Goal: Task Accomplishment & Management: Use online tool/utility

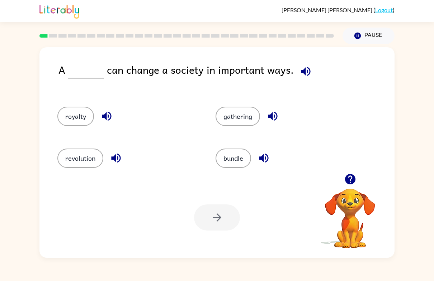
click at [230, 163] on button "bundle" at bounding box center [232, 158] width 35 height 19
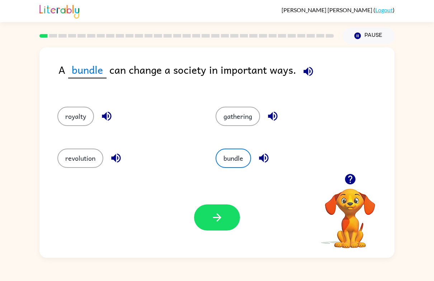
click at [210, 225] on button "button" at bounding box center [217, 218] width 46 height 26
click at [213, 229] on button "button" at bounding box center [217, 218] width 46 height 26
click at [213, 229] on div at bounding box center [217, 218] width 46 height 26
click at [227, 210] on div at bounding box center [217, 218] width 46 height 26
click at [195, 207] on div at bounding box center [217, 218] width 46 height 26
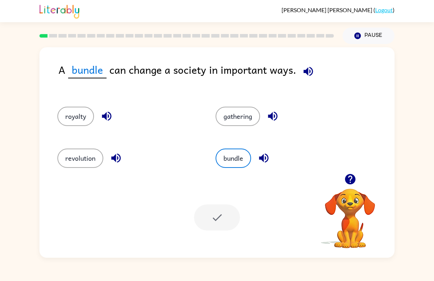
click at [222, 205] on div at bounding box center [217, 218] width 46 height 26
click at [228, 168] on button "bundle" at bounding box center [232, 158] width 35 height 19
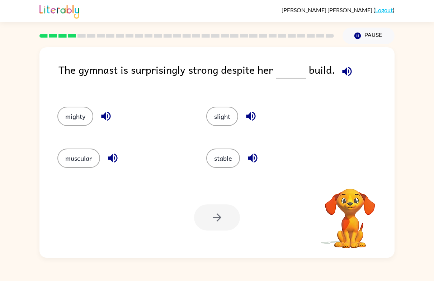
click at [225, 114] on button "slight" at bounding box center [222, 116] width 32 height 19
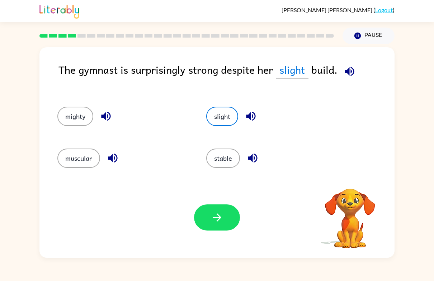
click at [226, 222] on button "button" at bounding box center [217, 218] width 46 height 26
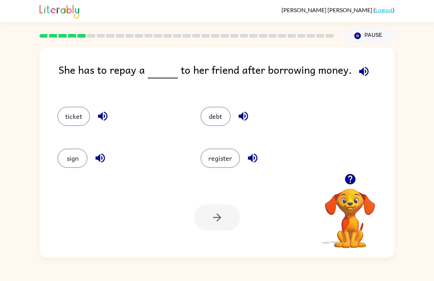
click at [76, 122] on button "ticket" at bounding box center [73, 116] width 33 height 19
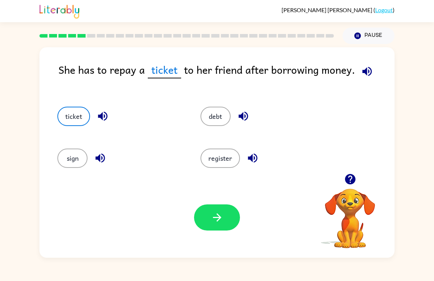
click at [232, 162] on button "register" at bounding box center [219, 158] width 39 height 19
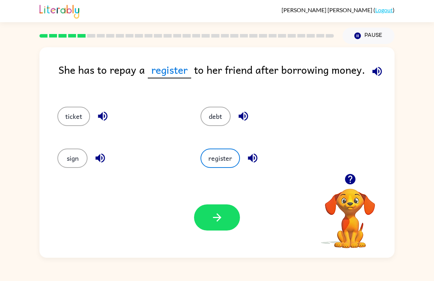
click at [223, 116] on button "debt" at bounding box center [215, 116] width 30 height 19
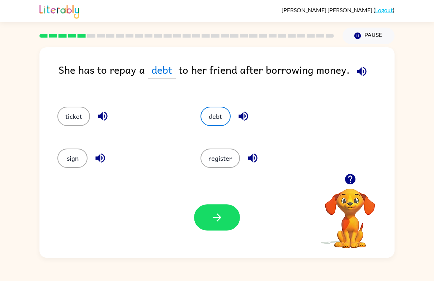
click at [215, 216] on icon "button" at bounding box center [217, 217] width 13 height 13
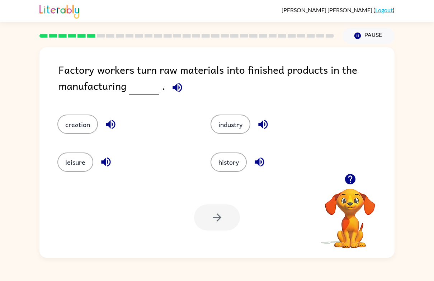
click at [231, 125] on button "industry" at bounding box center [230, 124] width 40 height 19
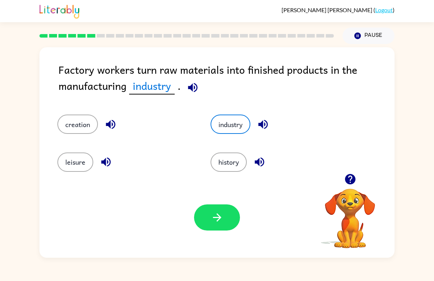
click at [223, 219] on button "button" at bounding box center [217, 218] width 46 height 26
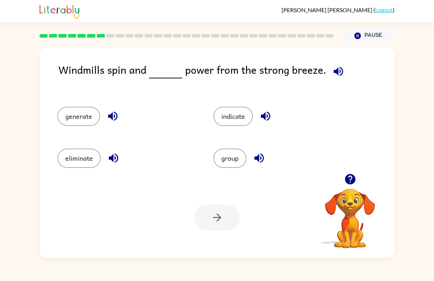
click at [231, 130] on div "indicate" at bounding box center [278, 114] width 156 height 42
click at [237, 118] on button "indicate" at bounding box center [232, 116] width 39 height 19
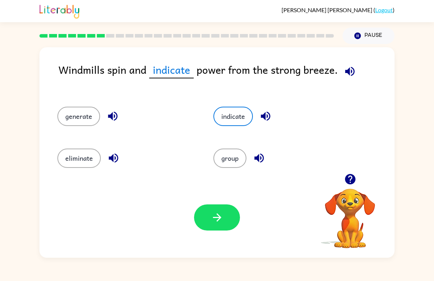
click at [227, 212] on button "button" at bounding box center [217, 218] width 46 height 26
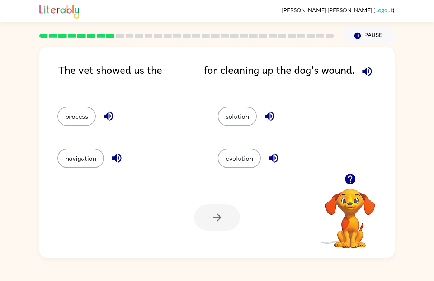
click at [252, 122] on button "solution" at bounding box center [237, 116] width 39 height 19
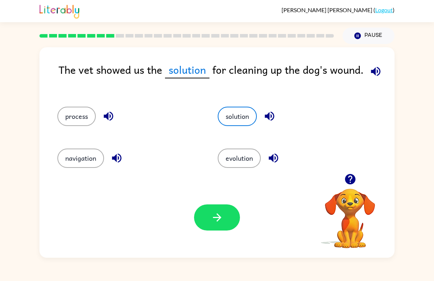
click at [222, 228] on button "button" at bounding box center [217, 218] width 46 height 26
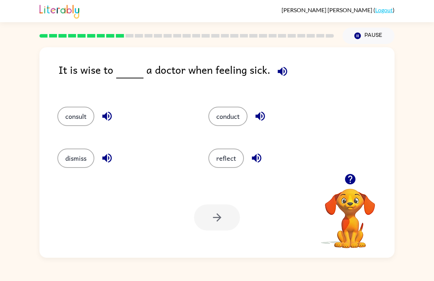
click at [246, 115] on button "conduct" at bounding box center [227, 116] width 39 height 19
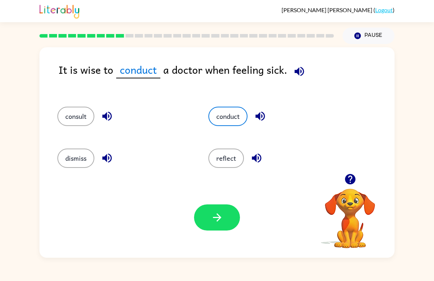
click at [229, 155] on button "reflect" at bounding box center [225, 158] width 35 height 19
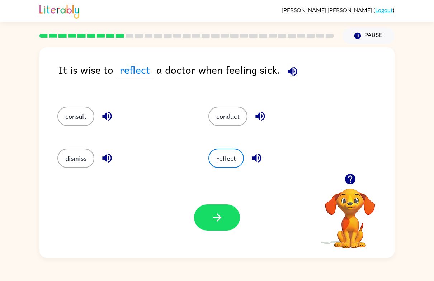
click at [226, 219] on button "button" at bounding box center [217, 218] width 46 height 26
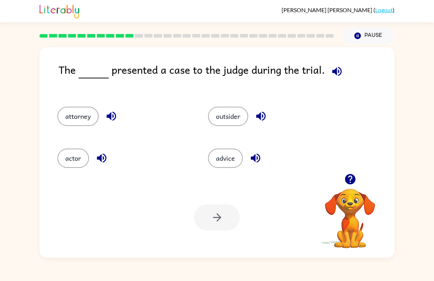
click at [229, 125] on button "outsider" at bounding box center [228, 116] width 40 height 19
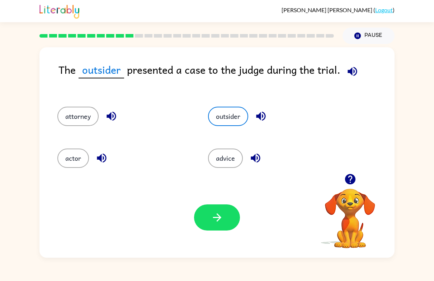
click at [225, 219] on button "button" at bounding box center [217, 218] width 46 height 26
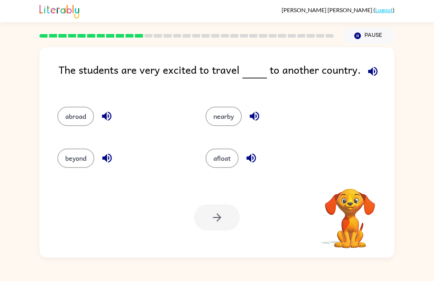
click at [218, 164] on button "afloat" at bounding box center [221, 158] width 33 height 19
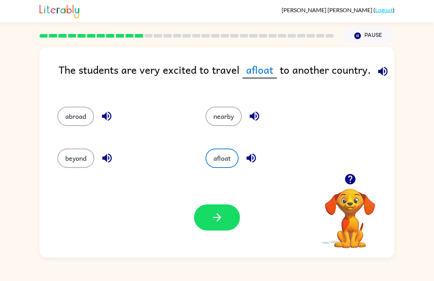
click at [79, 157] on button "beyond" at bounding box center [75, 158] width 37 height 19
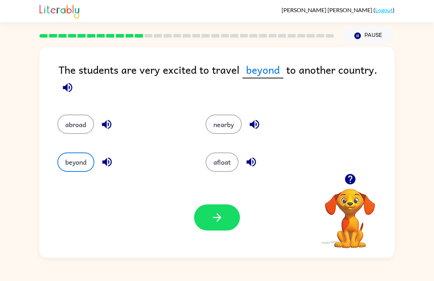
click at [227, 230] on button "button" at bounding box center [217, 218] width 46 height 26
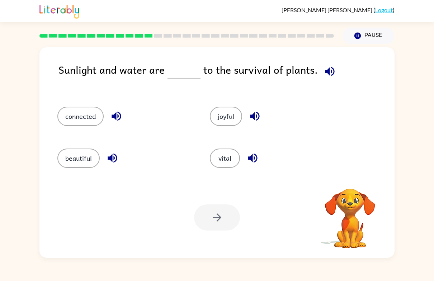
click at [69, 158] on button "beautiful" at bounding box center [78, 158] width 42 height 19
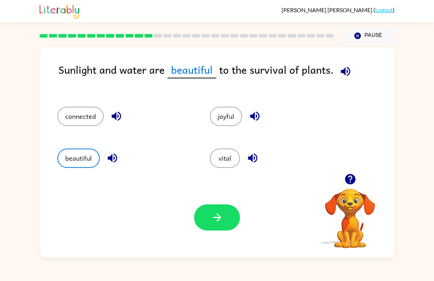
click at [221, 167] on button "vital" at bounding box center [225, 158] width 30 height 19
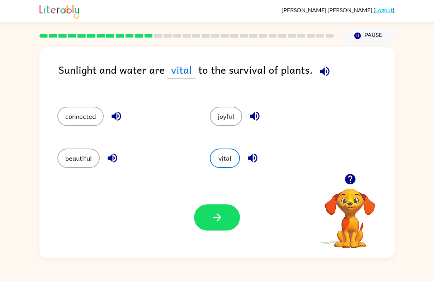
click at [217, 205] on button "button" at bounding box center [217, 218] width 46 height 26
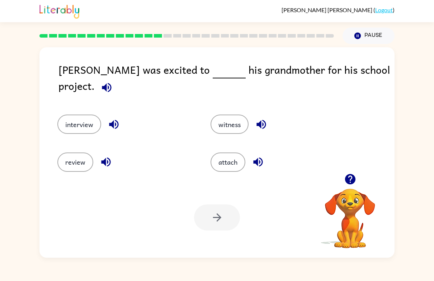
click at [78, 116] on button "interview" at bounding box center [79, 124] width 44 height 19
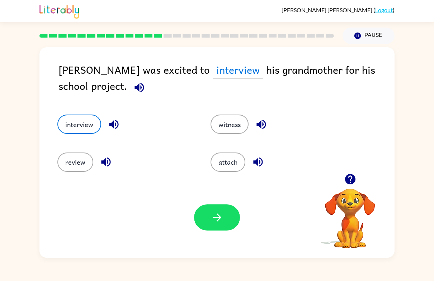
click at [214, 230] on button "button" at bounding box center [217, 218] width 46 height 26
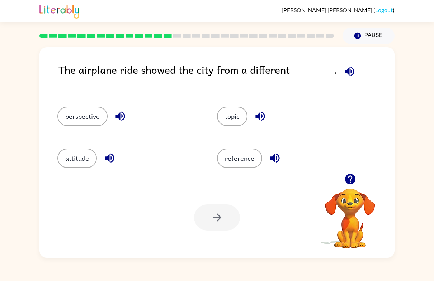
click at [82, 159] on button "attitude" at bounding box center [76, 158] width 39 height 19
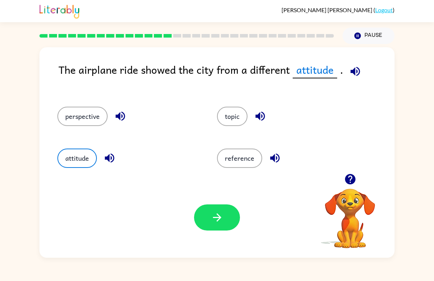
click at [209, 223] on button "button" at bounding box center [217, 218] width 46 height 26
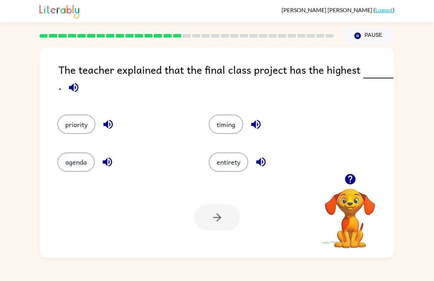
click at [82, 122] on button "priority" at bounding box center [76, 124] width 38 height 19
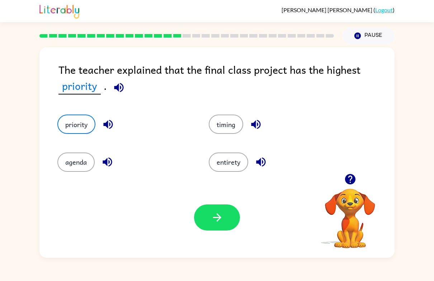
click at [198, 206] on div at bounding box center [217, 218] width 46 height 26
click at [208, 223] on button "button" at bounding box center [217, 218] width 46 height 26
click at [428, 173] on div "The teacher explained that the final class project has the highest priority . p…" at bounding box center [217, 151] width 434 height 214
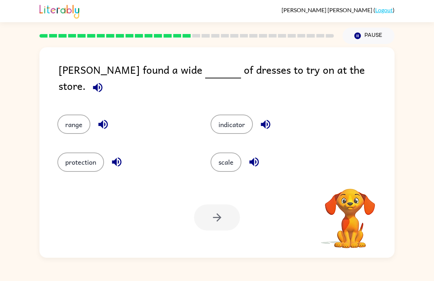
click at [83, 162] on button "protection" at bounding box center [80, 162] width 47 height 19
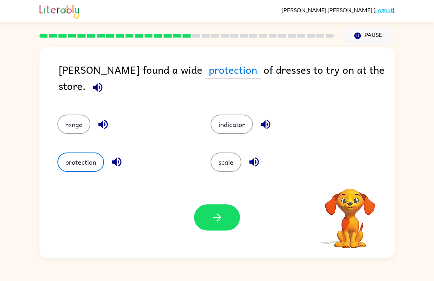
click at [226, 159] on button "scale" at bounding box center [225, 162] width 31 height 19
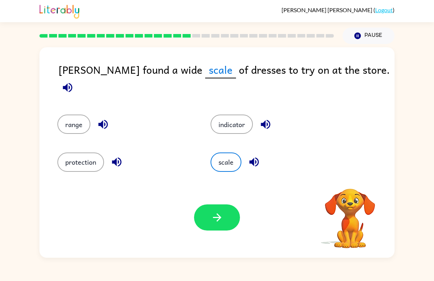
click at [215, 229] on button "button" at bounding box center [217, 218] width 46 height 26
click at [216, 226] on div at bounding box center [217, 218] width 46 height 26
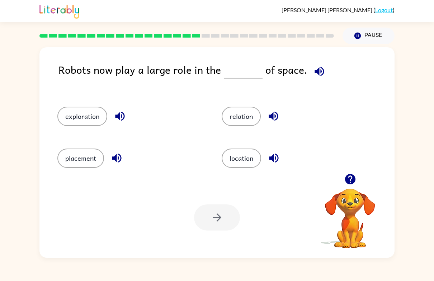
click at [233, 161] on button "location" at bounding box center [240, 158] width 39 height 19
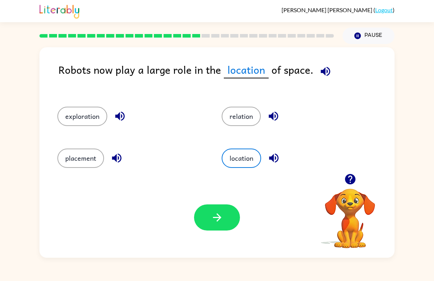
click at [244, 120] on button "relation" at bounding box center [240, 116] width 39 height 19
click at [216, 221] on icon "button" at bounding box center [217, 217] width 13 height 13
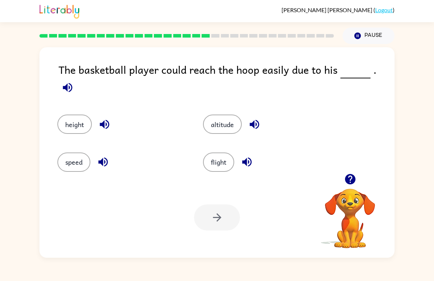
click at [230, 115] on button "altitude" at bounding box center [222, 124] width 39 height 19
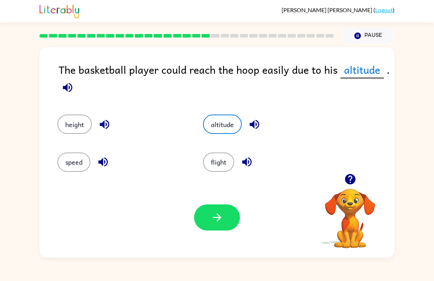
click at [70, 128] on button "height" at bounding box center [74, 124] width 34 height 19
click at [195, 212] on button "button" at bounding box center [217, 218] width 46 height 26
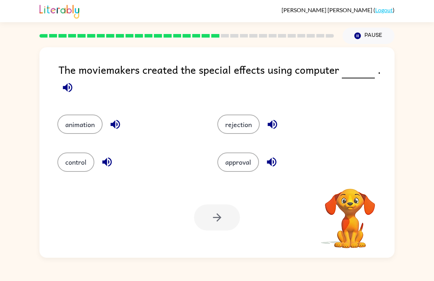
click at [76, 128] on button "animation" at bounding box center [79, 124] width 45 height 19
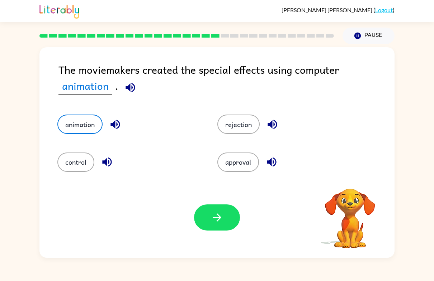
click at [221, 231] on button "button" at bounding box center [217, 218] width 46 height 26
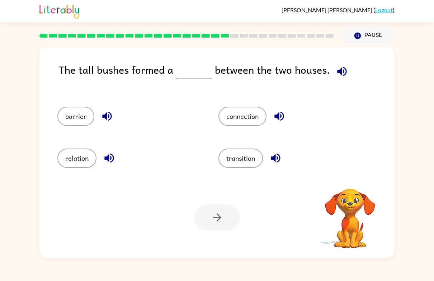
click at [239, 167] on button "transition" at bounding box center [240, 158] width 44 height 19
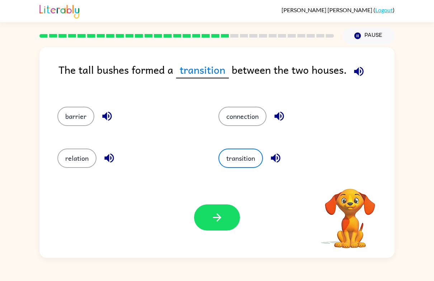
click at [247, 112] on button "connection" at bounding box center [242, 116] width 48 height 19
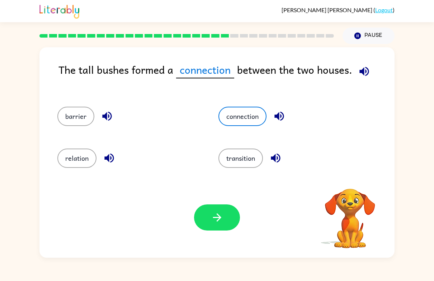
click at [206, 211] on button "button" at bounding box center [217, 218] width 46 height 26
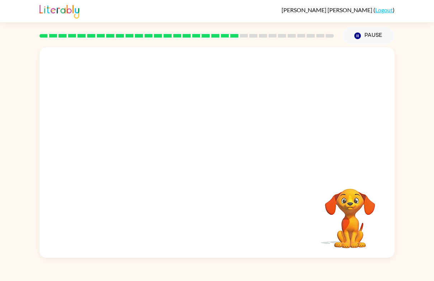
click at [288, 114] on video "Your browser must support playing .mp4 files to use Literably. Please try using…" at bounding box center [216, 110] width 355 height 126
click at [265, 113] on video "Your browser must support playing .mp4 files to use Literably. Please try using…" at bounding box center [216, 110] width 355 height 126
click at [249, 121] on video "Your browser must support playing .mp4 files to use Literably. Please try using…" at bounding box center [216, 110] width 355 height 126
click at [258, 109] on video "Your browser must support playing .mp4 files to use Literably. Please try using…" at bounding box center [216, 110] width 355 height 126
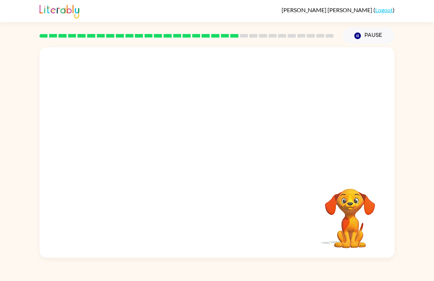
click at [369, 234] on video "Your browser must support playing .mp4 files to use Literably. Please try using…" at bounding box center [350, 214] width 72 height 72
click at [421, 145] on div "Your browser must support playing .mp4 files to use Literably. Please try using…" at bounding box center [217, 151] width 434 height 214
click at [338, 204] on video "Your browser must support playing .mp4 files to use Literably. Please try using…" at bounding box center [350, 214] width 72 height 72
click at [317, 189] on video "Your browser must support playing .mp4 files to use Literably. Please try using…" at bounding box center [350, 214] width 72 height 72
click at [227, 152] on button "button" at bounding box center [217, 156] width 46 height 26
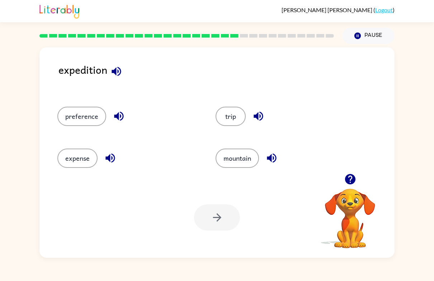
click at [228, 179] on div "Your browser must support playing .mp4 files to use Literably. Please try using…" at bounding box center [216, 217] width 355 height 81
click at [244, 177] on div "mountain" at bounding box center [281, 156] width 158 height 42
click at [243, 156] on button "mountain" at bounding box center [236, 158] width 43 height 19
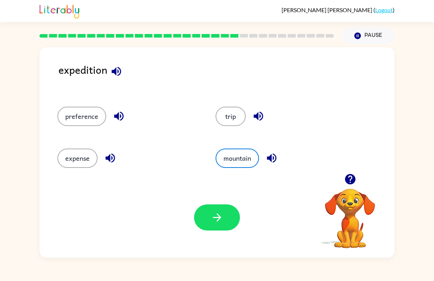
click at [225, 220] on button "button" at bounding box center [217, 218] width 46 height 26
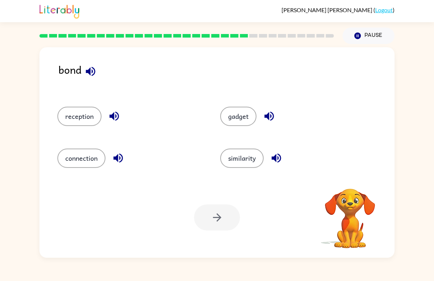
click at [239, 125] on button "gadget" at bounding box center [238, 116] width 36 height 19
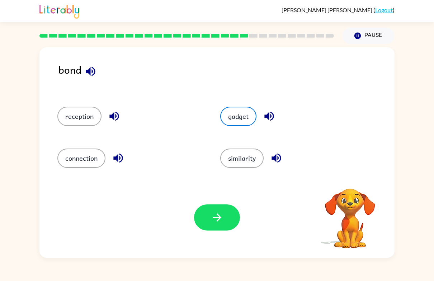
click at [209, 224] on button "button" at bounding box center [217, 218] width 46 height 26
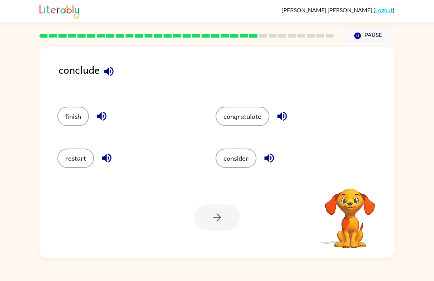
click at [72, 155] on button "restart" at bounding box center [75, 158] width 37 height 19
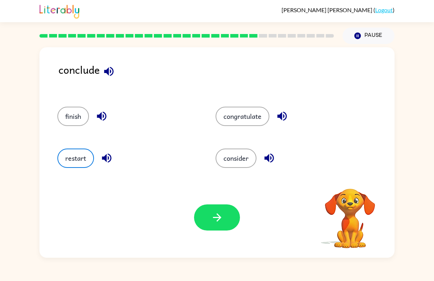
click at [231, 165] on button "consider" at bounding box center [235, 158] width 41 height 19
click at [212, 215] on icon "button" at bounding box center [217, 217] width 13 height 13
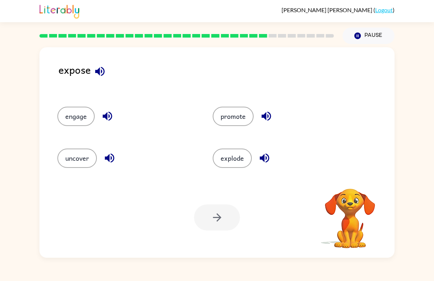
click at [77, 145] on div "uncover" at bounding box center [121, 156] width 155 height 42
click at [77, 161] on button "uncover" at bounding box center [76, 158] width 39 height 19
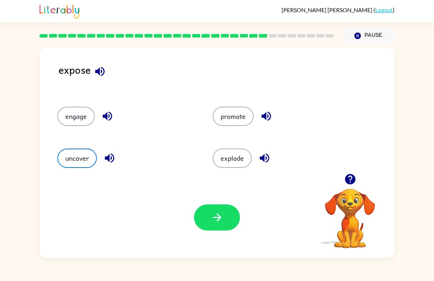
click at [76, 161] on button "uncover" at bounding box center [76, 158] width 39 height 19
click at [202, 217] on button "button" at bounding box center [217, 218] width 46 height 26
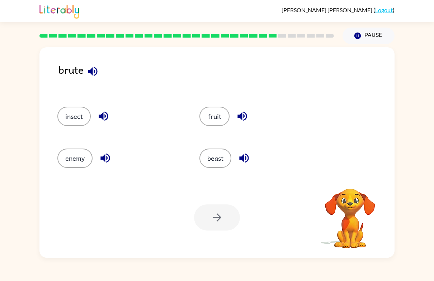
click at [208, 161] on button "beast" at bounding box center [215, 158] width 32 height 19
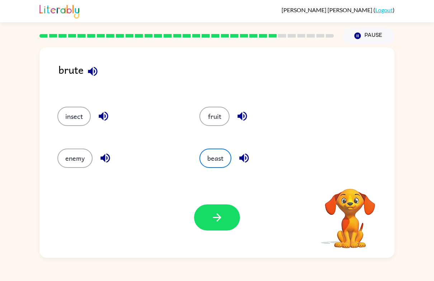
click at [215, 210] on button "button" at bounding box center [217, 218] width 46 height 26
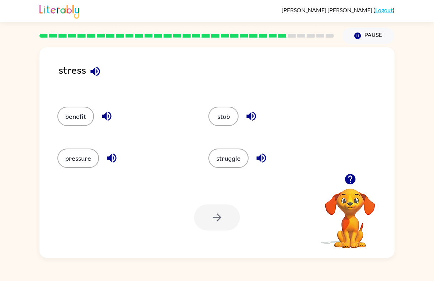
click at [223, 157] on button "struggle" at bounding box center [228, 158] width 40 height 19
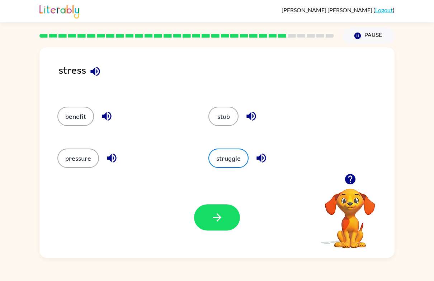
click at [212, 215] on icon "button" at bounding box center [217, 217] width 13 height 13
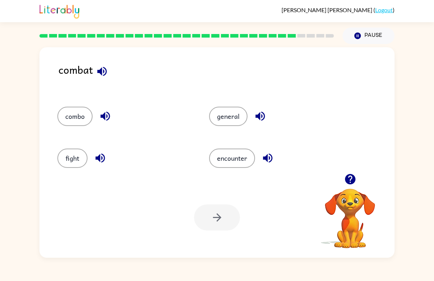
click at [69, 162] on button "fight" at bounding box center [72, 158] width 30 height 19
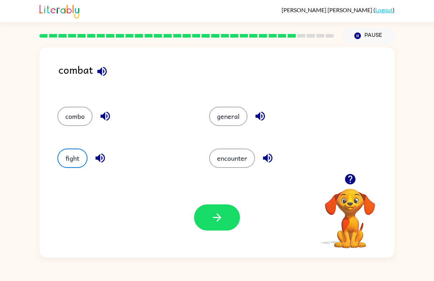
click at [219, 223] on icon "button" at bounding box center [217, 217] width 13 height 13
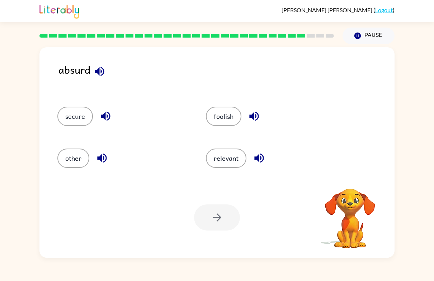
click at [86, 112] on button "secure" at bounding box center [74, 116] width 35 height 19
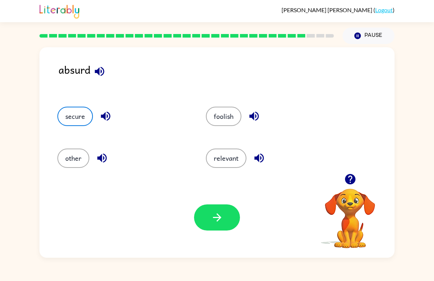
click at [221, 167] on button "relevant" at bounding box center [226, 158] width 40 height 19
click at [219, 217] on icon "button" at bounding box center [217, 217] width 13 height 13
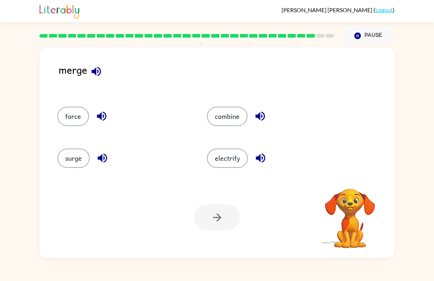
click at [81, 161] on button "surge" at bounding box center [73, 158] width 32 height 19
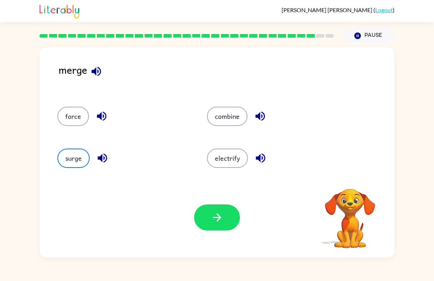
click at [231, 227] on button "button" at bounding box center [217, 218] width 46 height 26
click at [231, 227] on div at bounding box center [217, 218] width 46 height 26
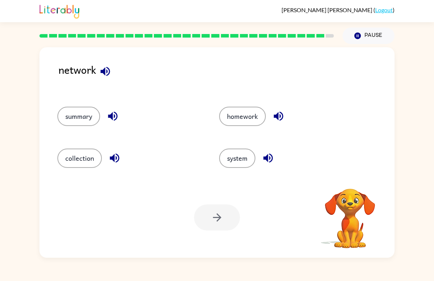
click at [72, 154] on button "collection" at bounding box center [79, 158] width 44 height 19
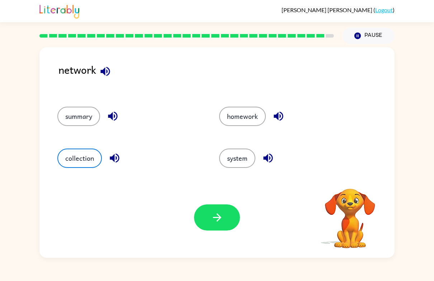
click at [207, 210] on button "button" at bounding box center [217, 218] width 46 height 26
